Goal: Task Accomplishment & Management: Use online tool/utility

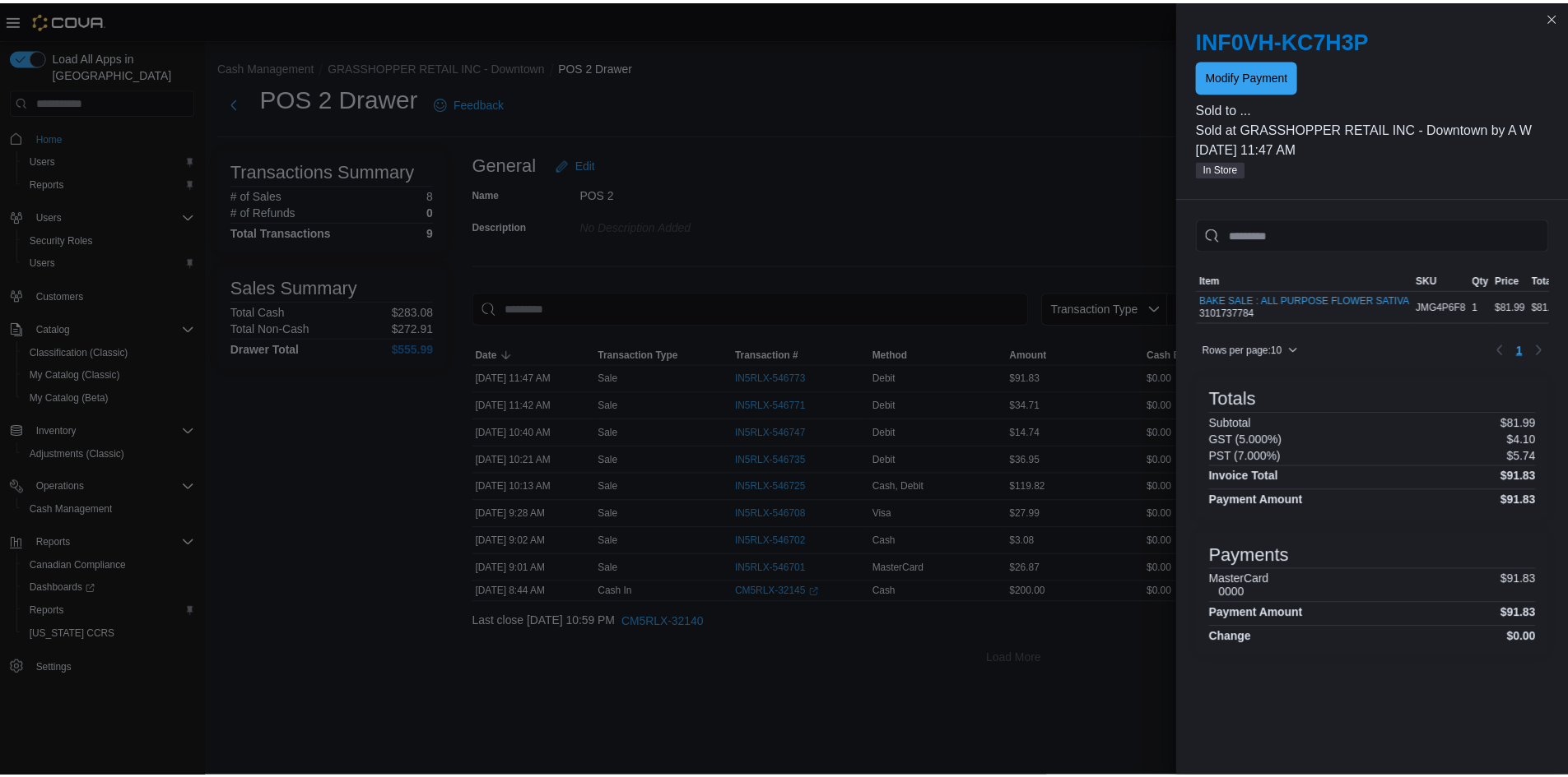
scroll to position [0, 15]
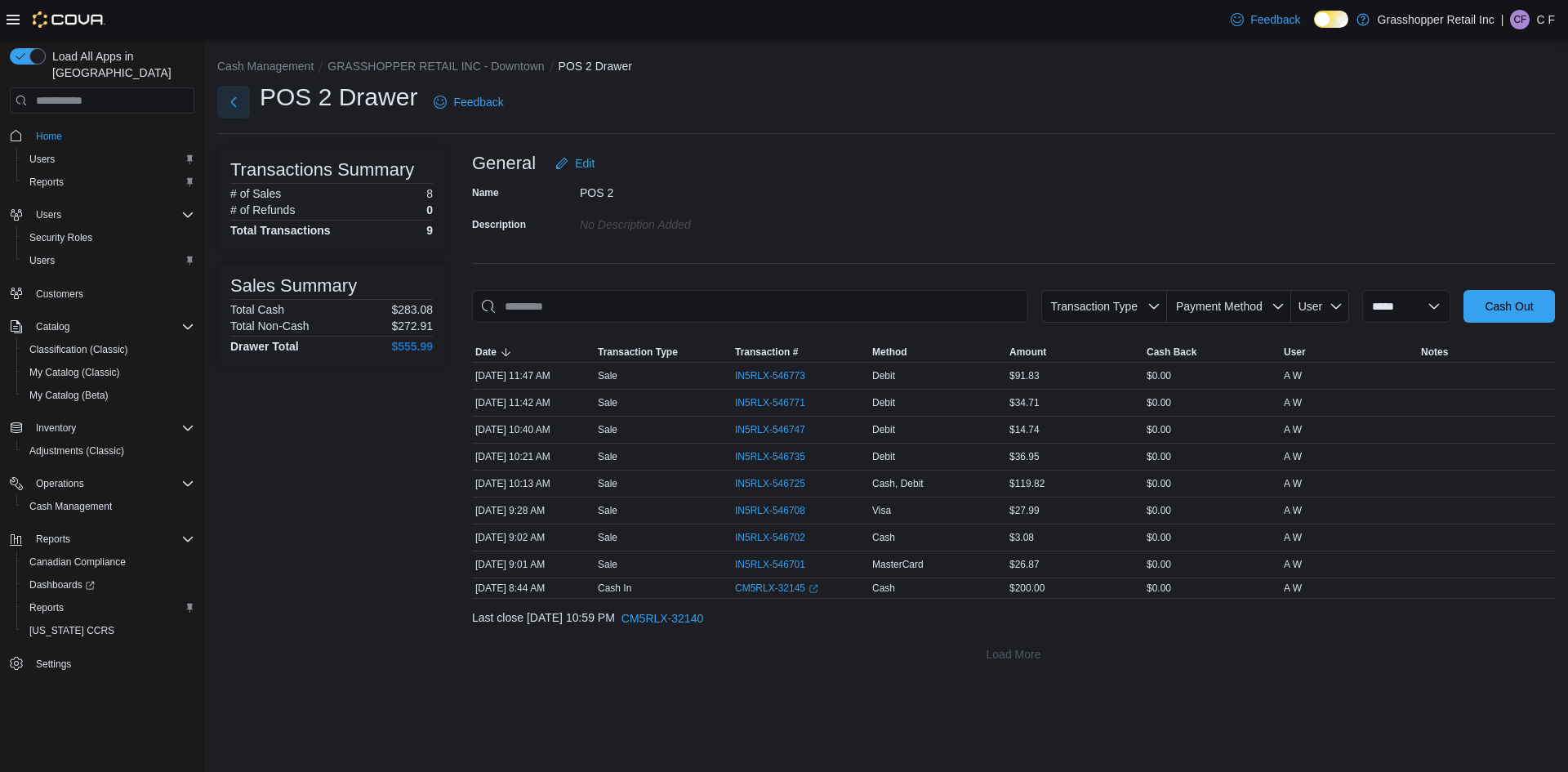
click at [231, 104] on button "Next" at bounding box center [233, 102] width 33 height 33
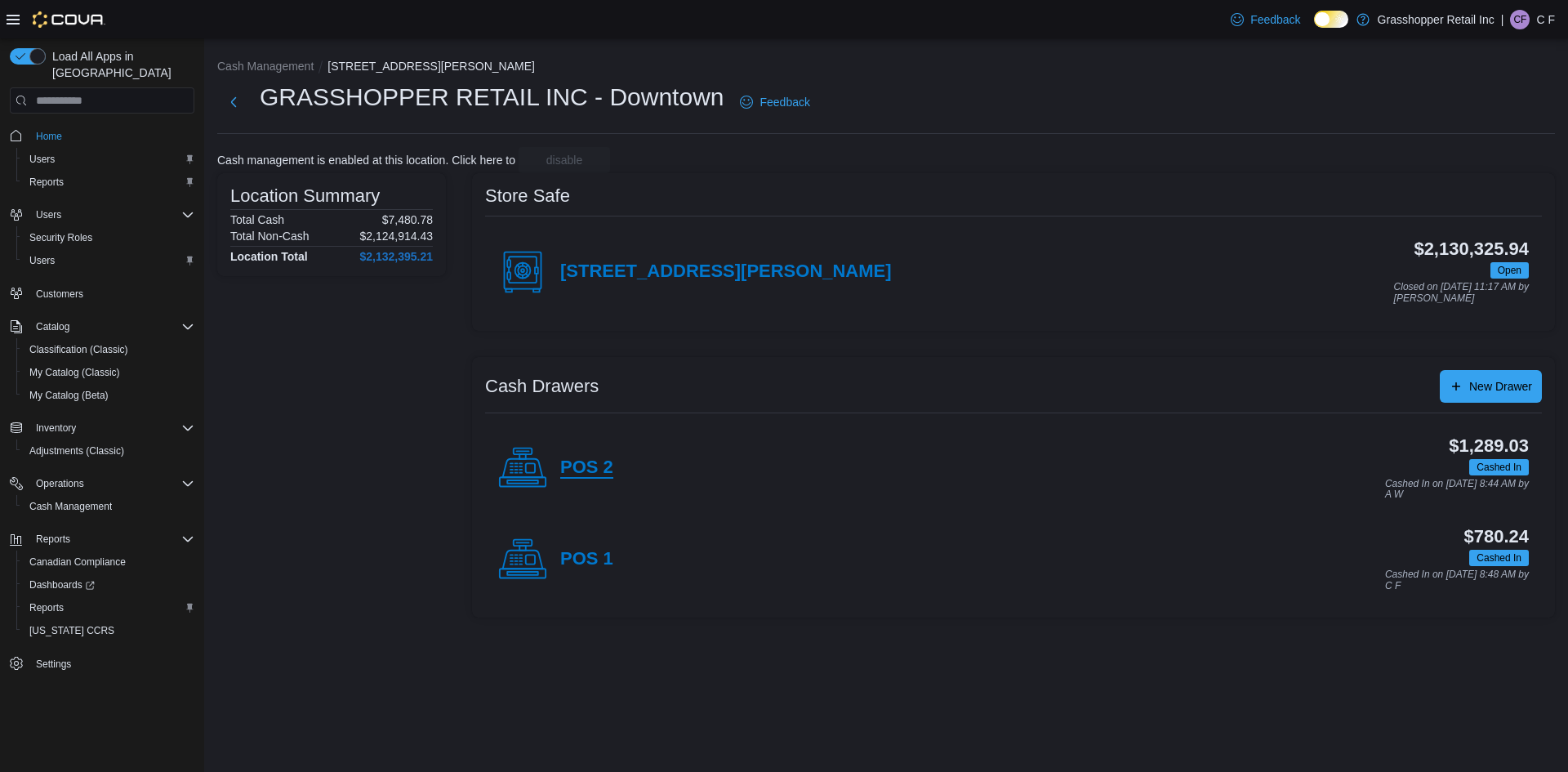
click at [593, 467] on h4 "POS 2" at bounding box center [587, 468] width 53 height 21
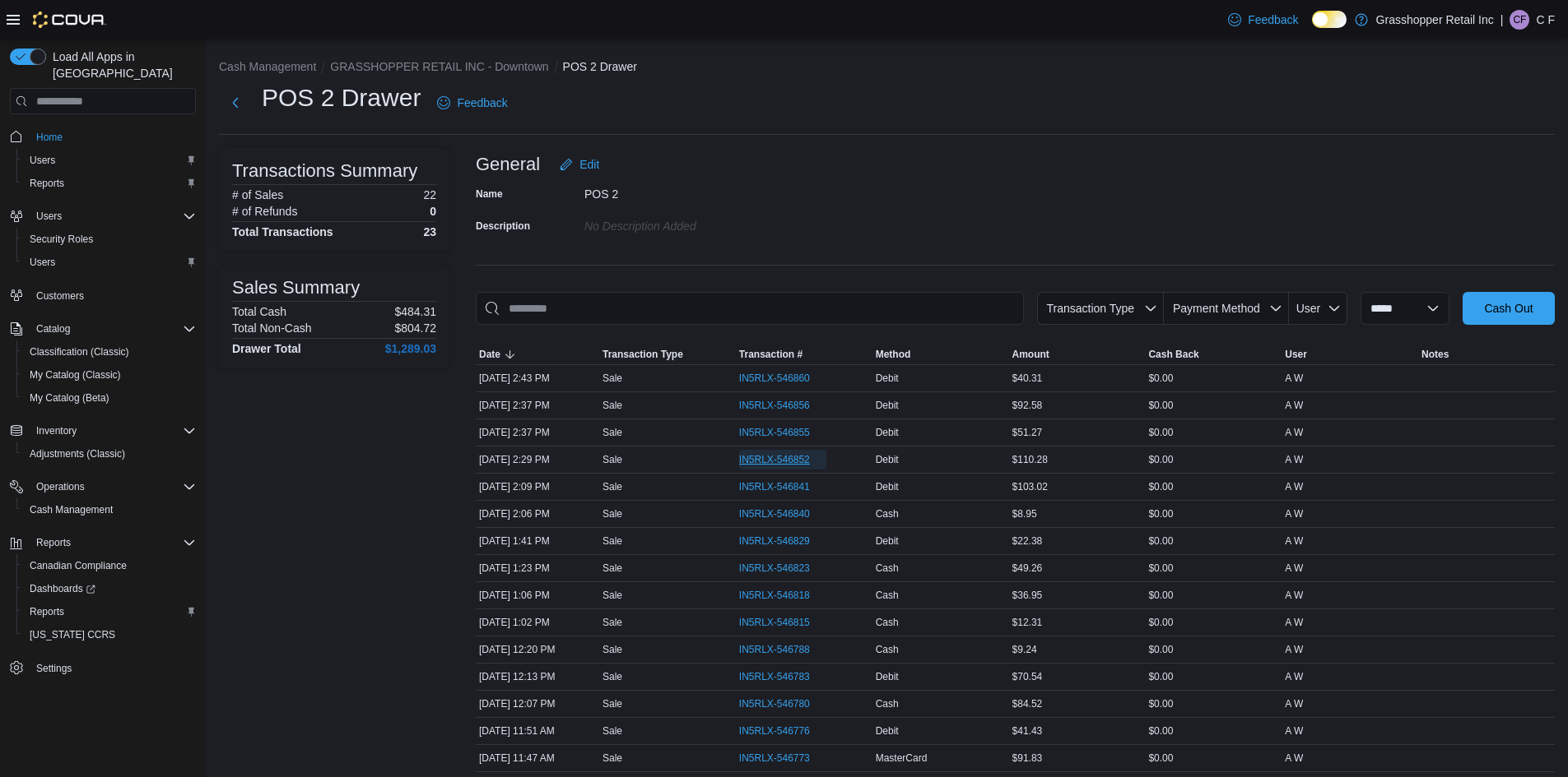
click at [766, 455] on span "IN5RLX-546852" at bounding box center [774, 460] width 71 height 13
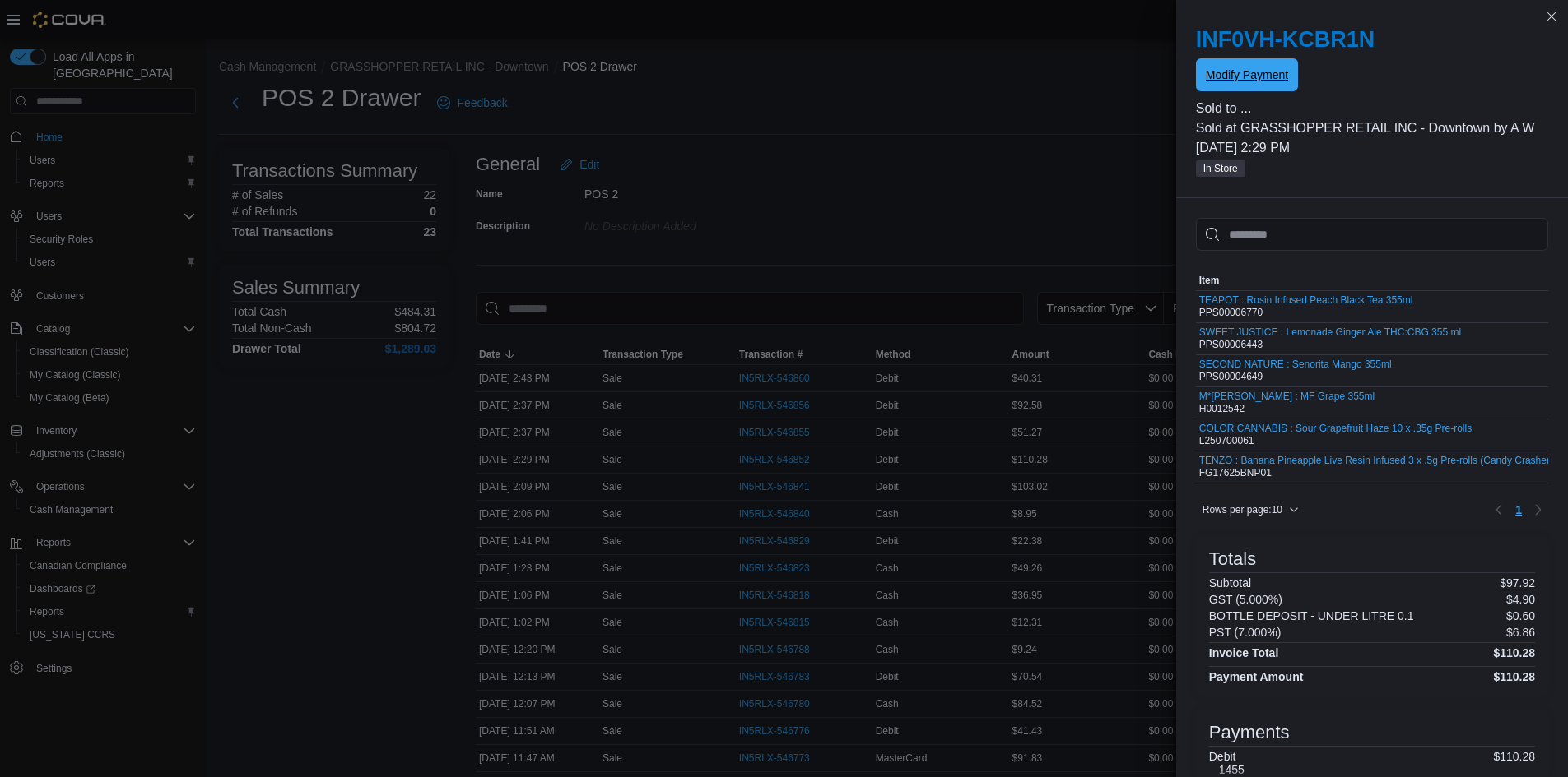
click at [1243, 69] on span "Modify Payment" at bounding box center [1247, 74] width 82 height 16
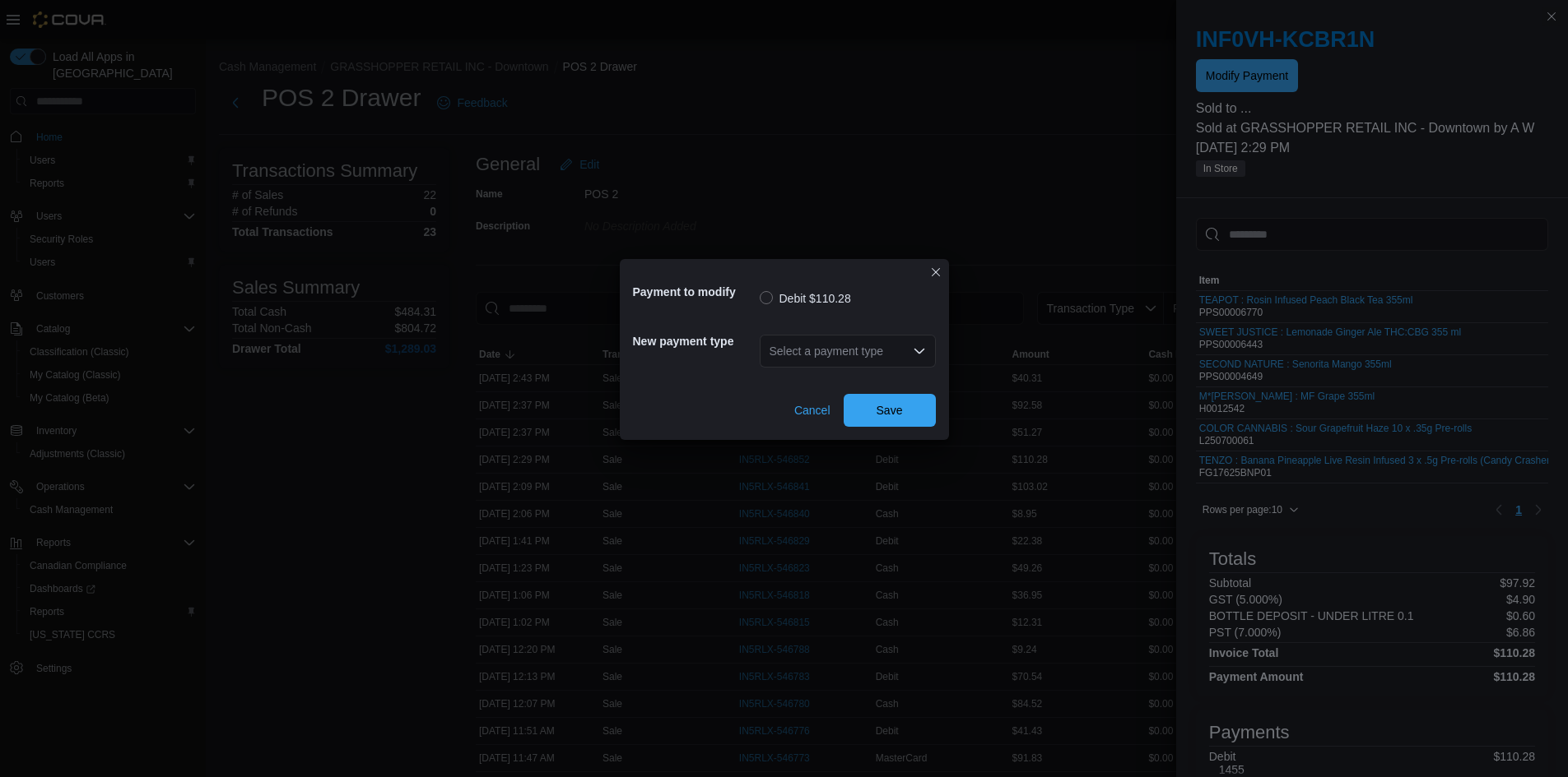
click at [868, 357] on div "Select a payment type" at bounding box center [847, 351] width 176 height 33
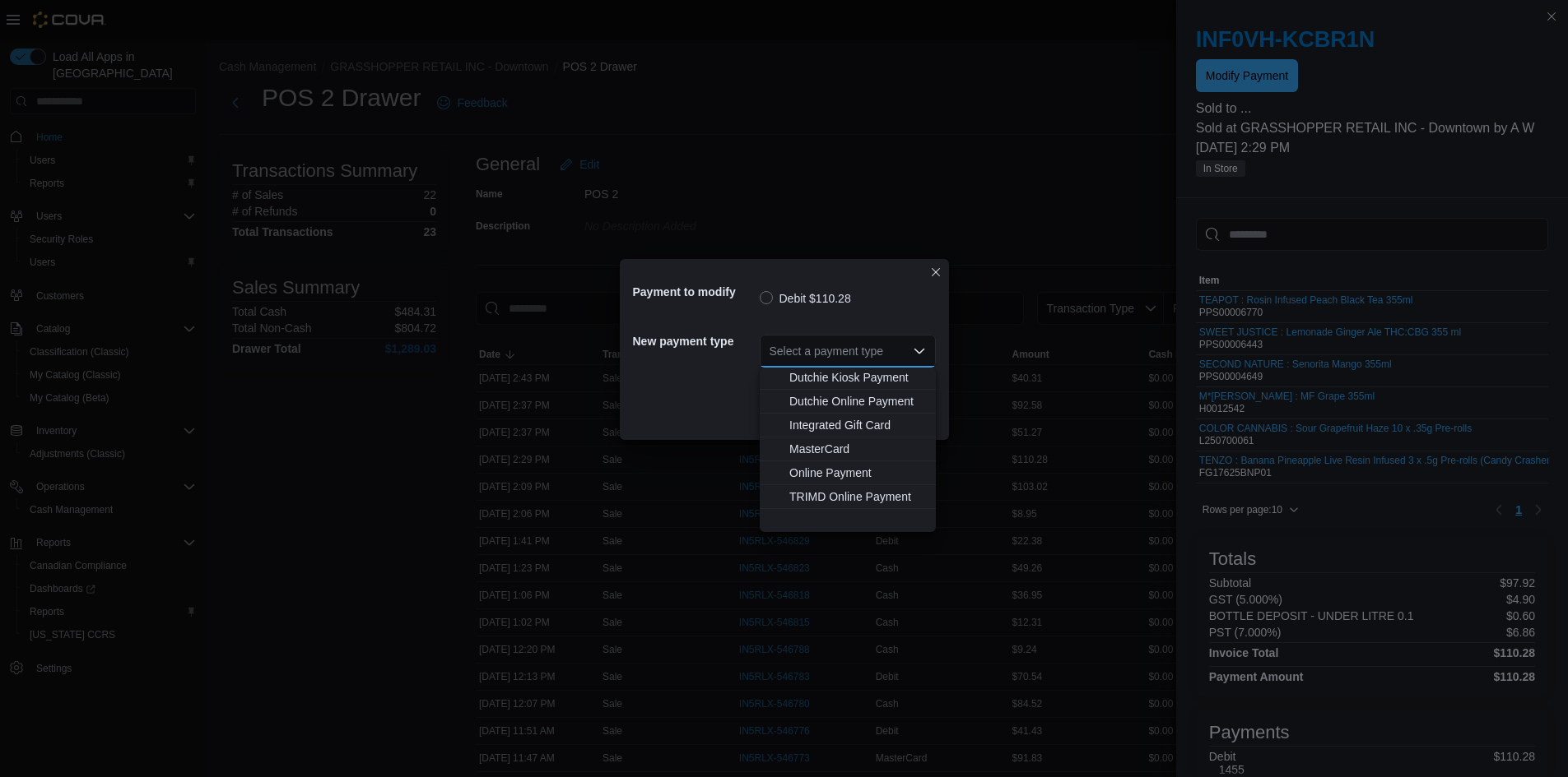
scroll to position [122, 0]
click at [871, 450] on span "MasterCard" at bounding box center [857, 448] width 136 height 16
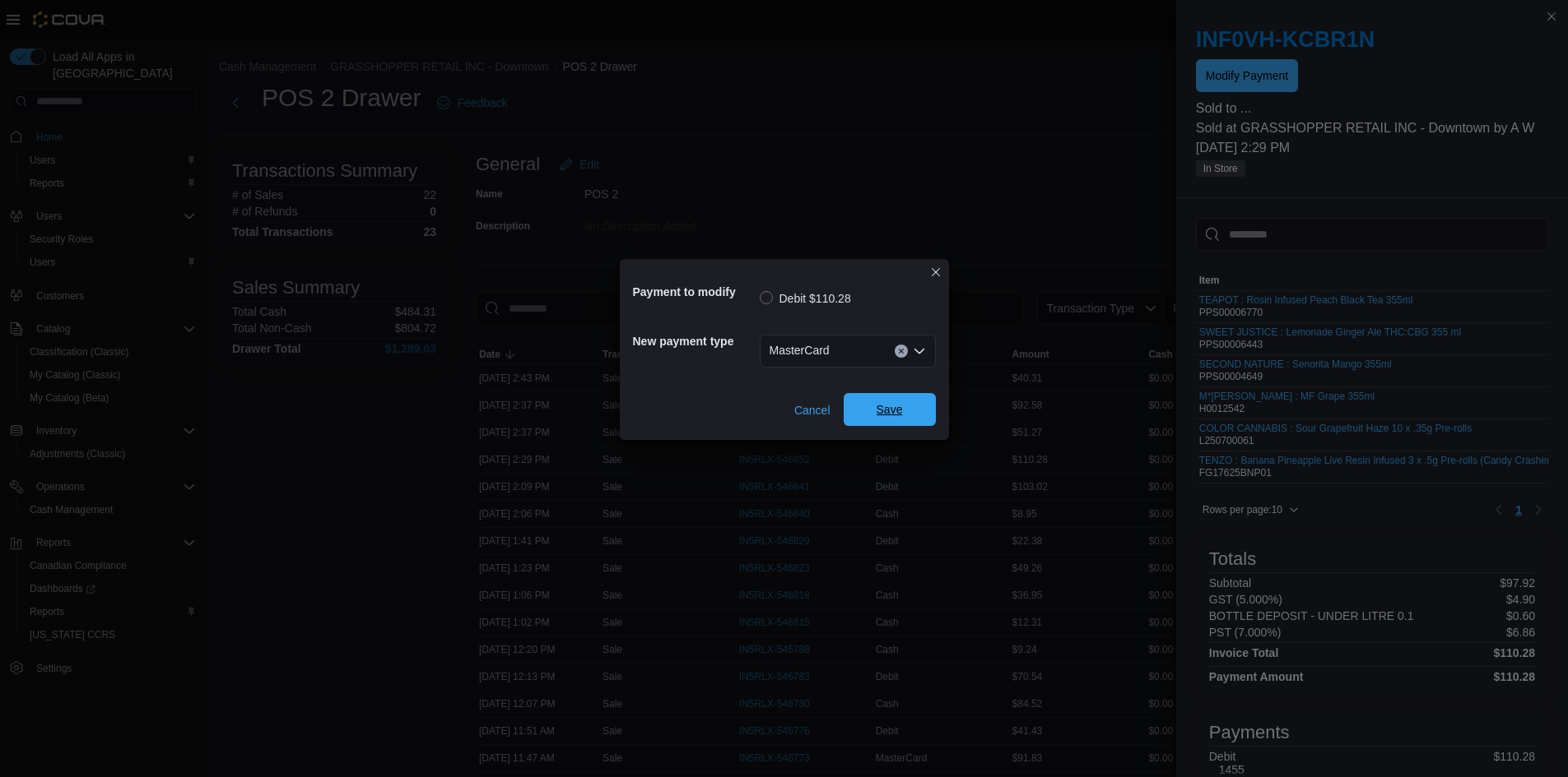
click at [892, 407] on span "Save" at bounding box center [889, 410] width 26 height 16
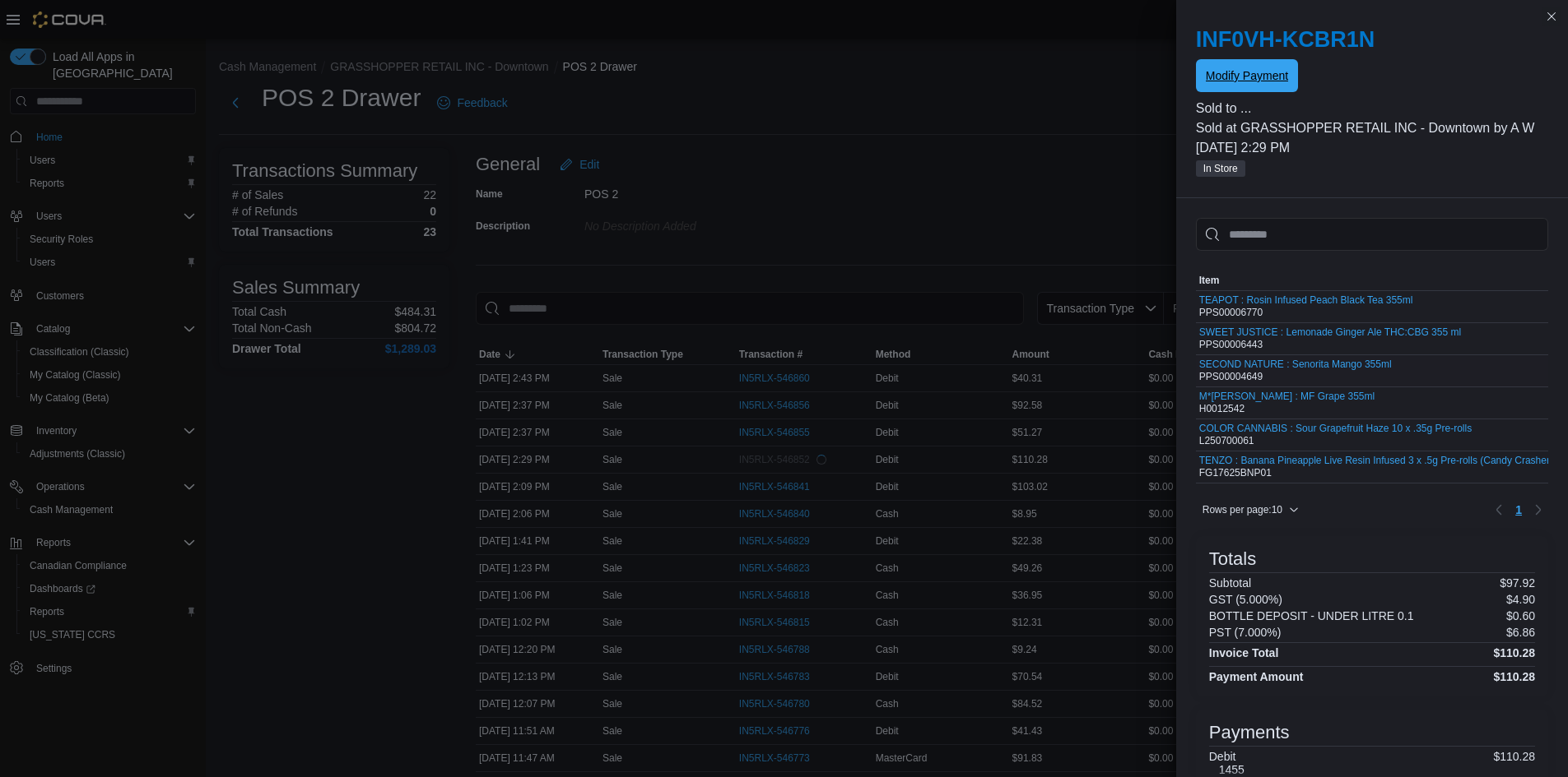
scroll to position [0, 0]
